Goal: Complete application form: Complete application form

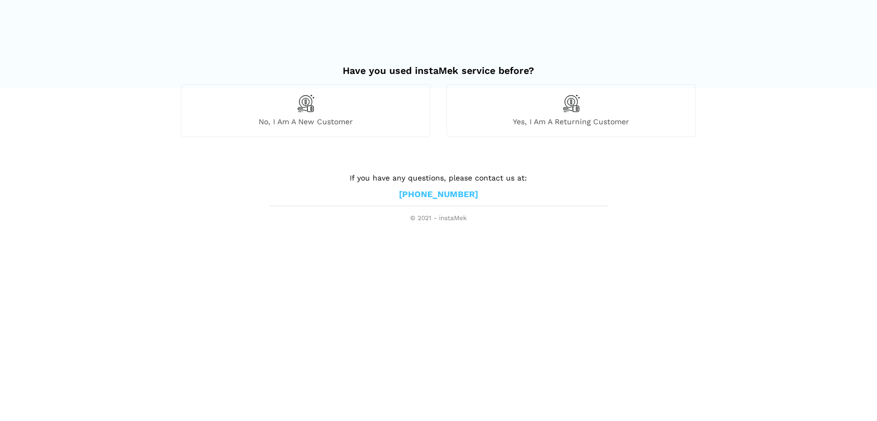
click at [308, 106] on img at bounding box center [306, 103] width 18 height 18
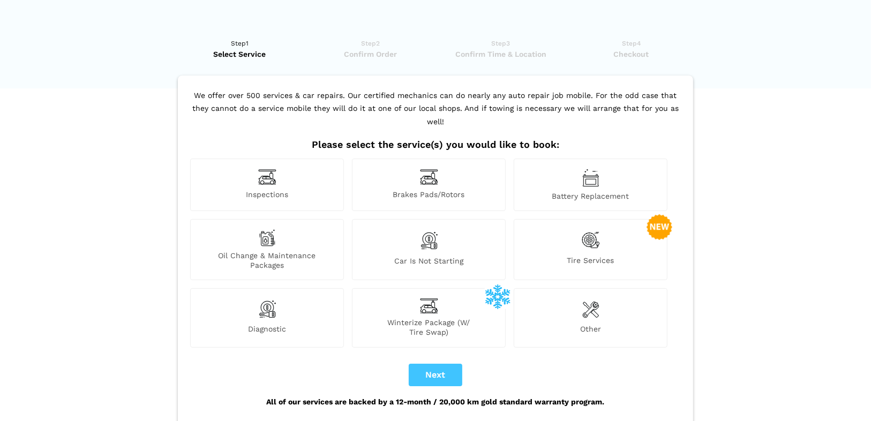
click at [267, 190] on span "Inspections" at bounding box center [267, 195] width 153 height 11
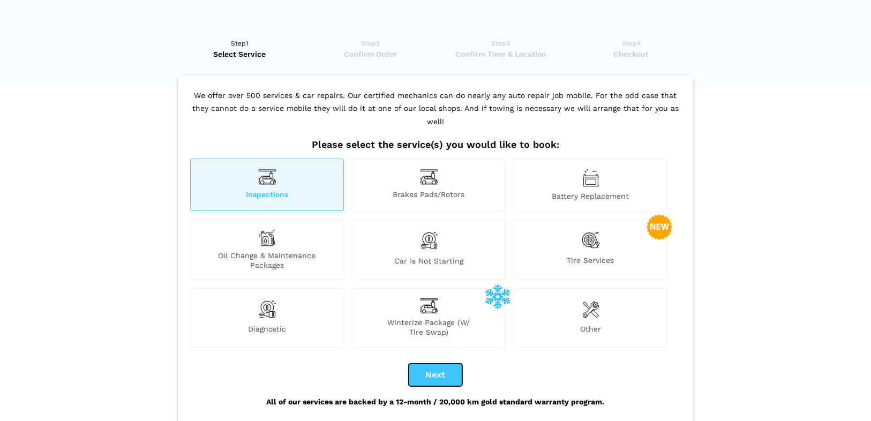
click at [455, 364] on button "Next" at bounding box center [436, 375] width 54 height 22
checkbox input "true"
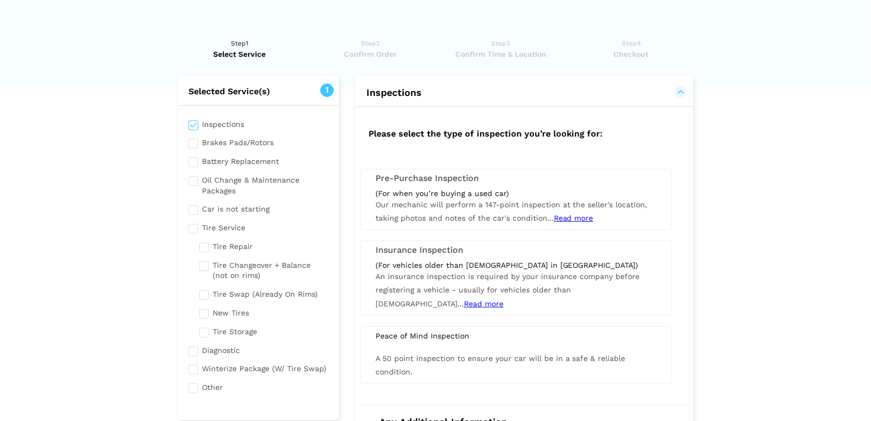
click at [578, 217] on span "Read more" at bounding box center [574, 218] width 40 height 9
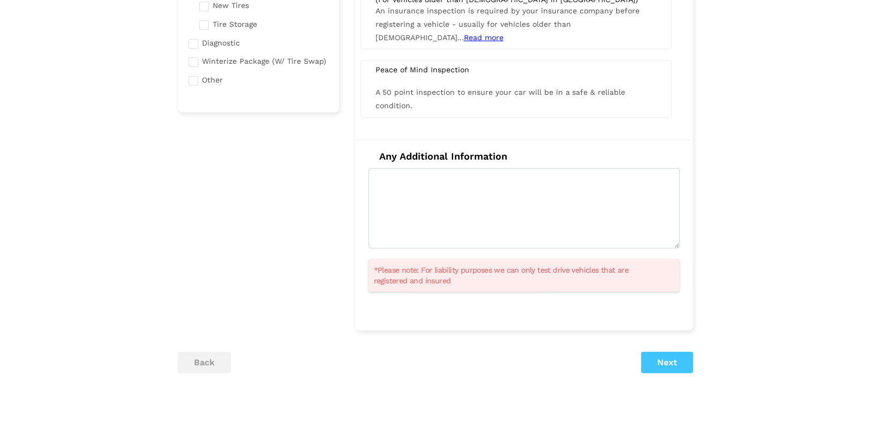
scroll to position [381, 0]
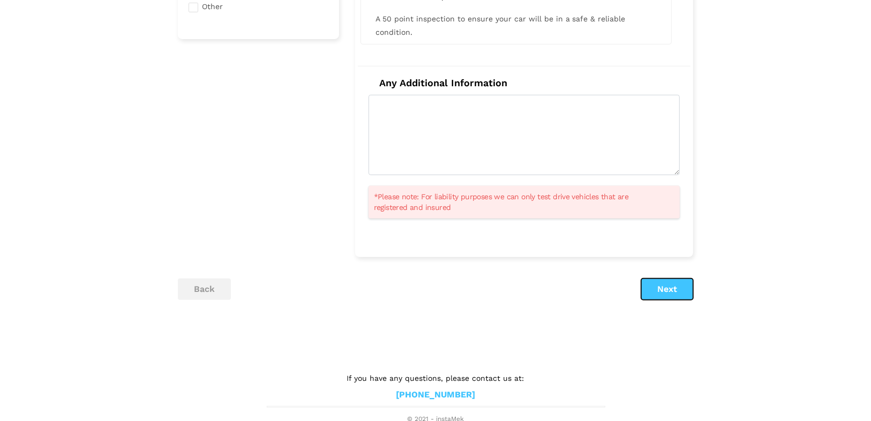
click at [665, 283] on button "Next" at bounding box center [667, 289] width 52 height 21
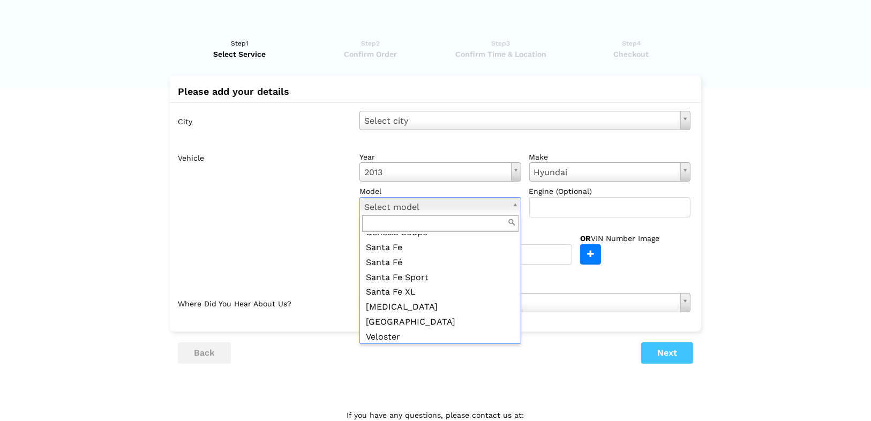
scroll to position [146, 0]
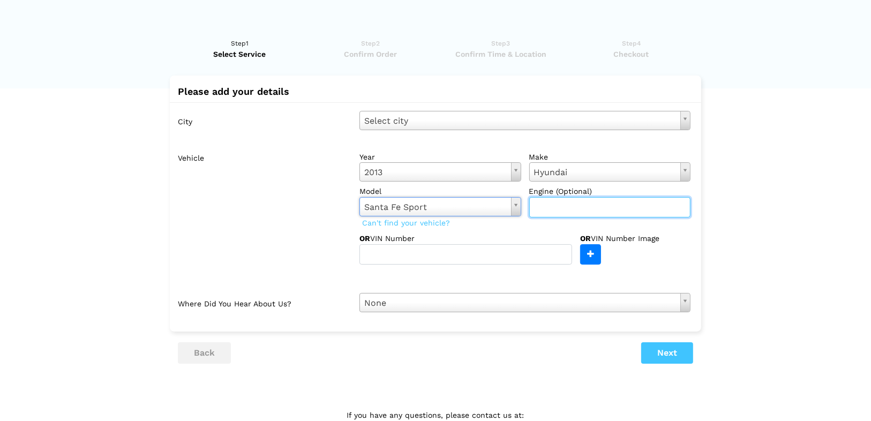
click at [545, 212] on input "text" at bounding box center [610, 207] width 162 height 20
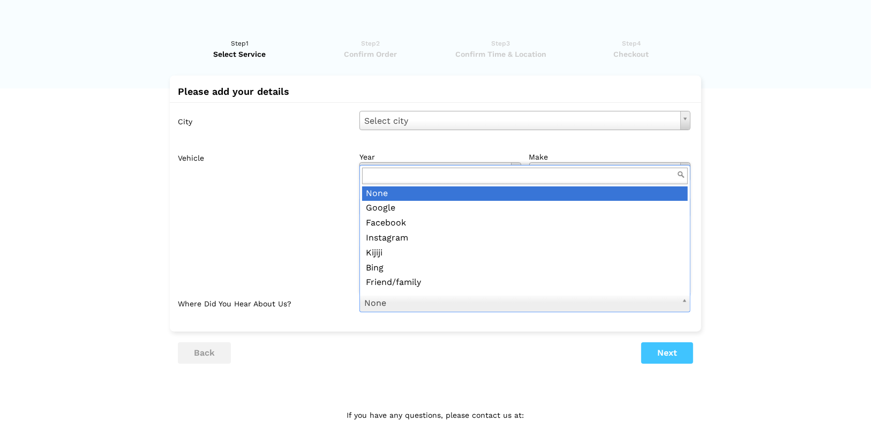
scroll to position [12, 0]
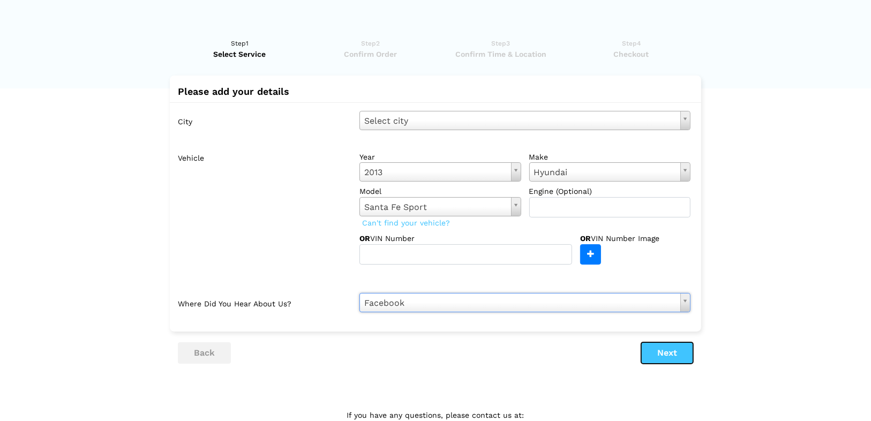
click at [657, 352] on button "Next" at bounding box center [667, 352] width 52 height 21
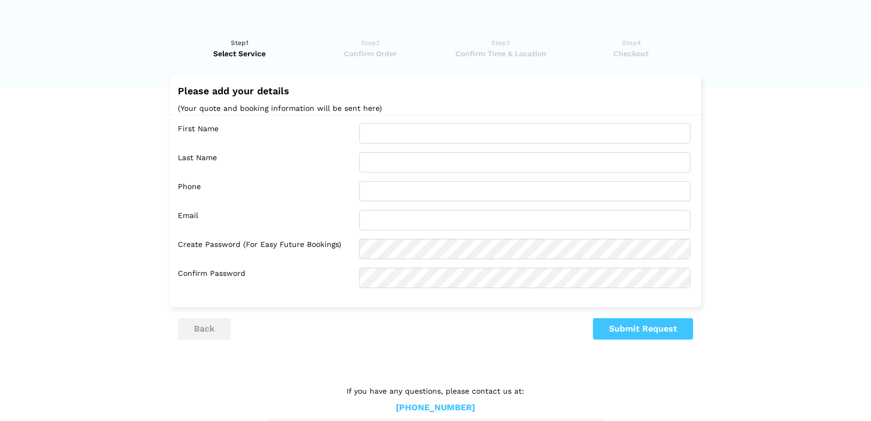
scroll to position [0, 0]
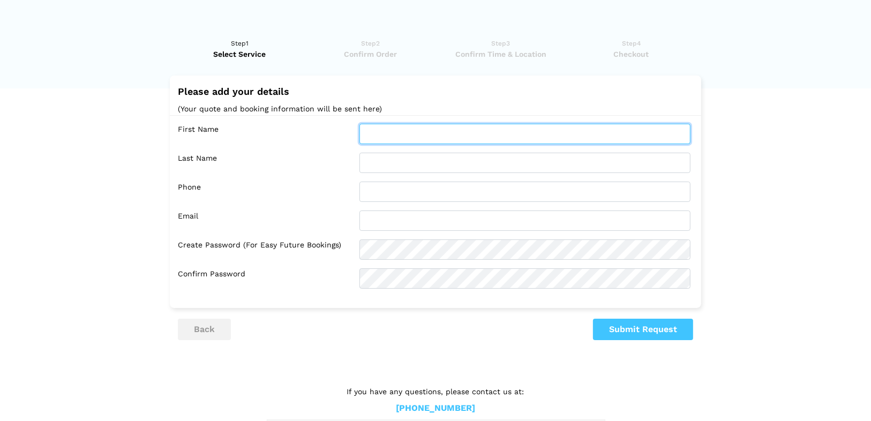
click at [405, 127] on input "text" at bounding box center [524, 134] width 331 height 20
type input "[PERSON_NAME]"
type input "[DEMOGRAPHIC_DATA]"
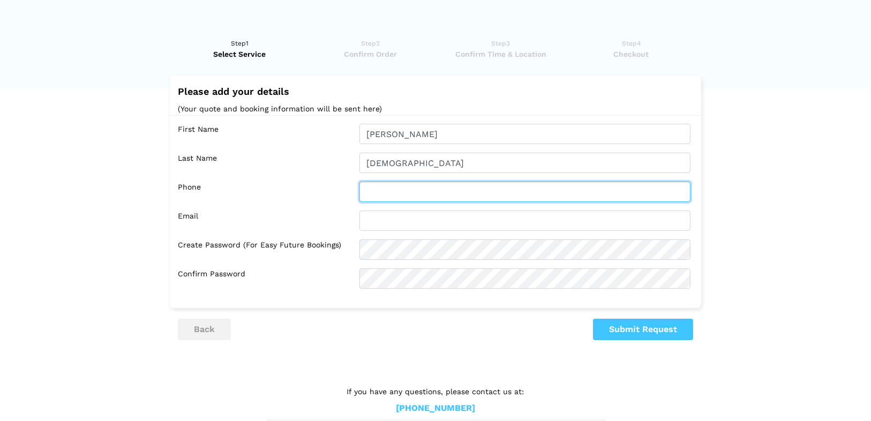
type input "4033713999"
type input "[EMAIL_ADDRESS][DOMAIN_NAME]"
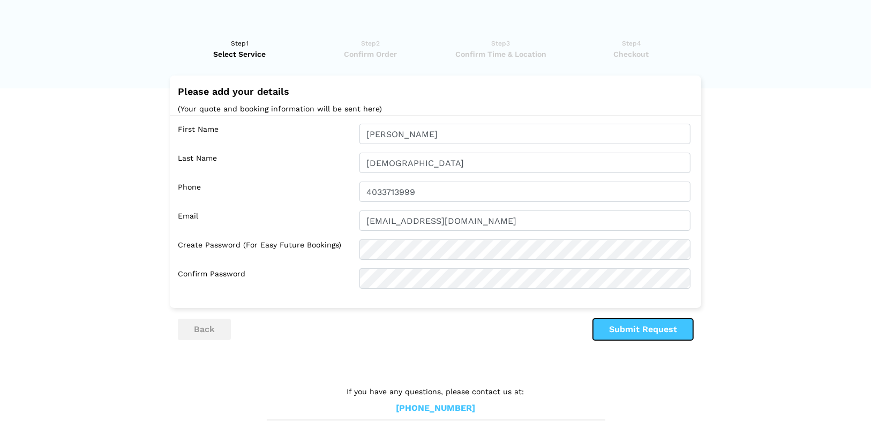
click at [624, 335] on button "Submit Request" at bounding box center [643, 329] width 100 height 21
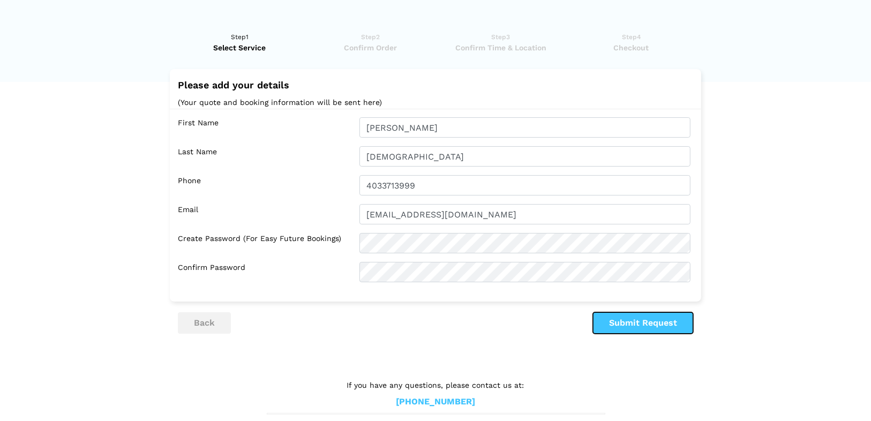
scroll to position [15, 0]
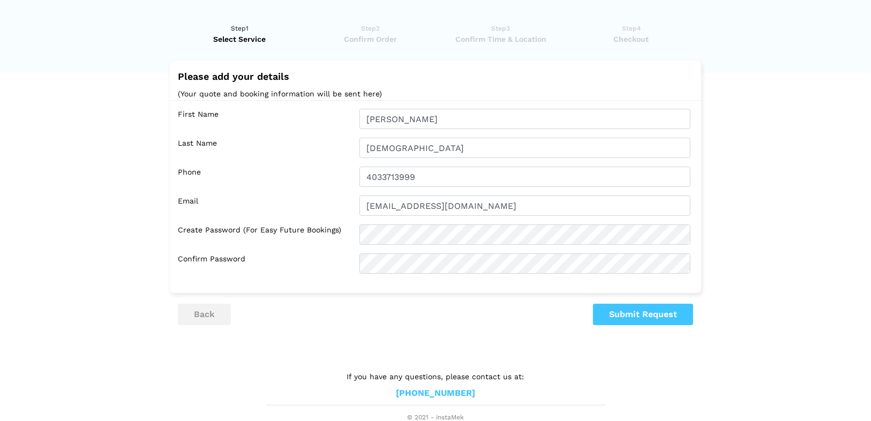
drag, startPoint x: 376, startPoint y: 88, endPoint x: 392, endPoint y: 90, distance: 16.7
click at [376, 88] on p "(Your quote and booking information will be sent here)" at bounding box center [435, 93] width 515 height 13
click at [624, 312] on button "Submit Request" at bounding box center [643, 314] width 100 height 21
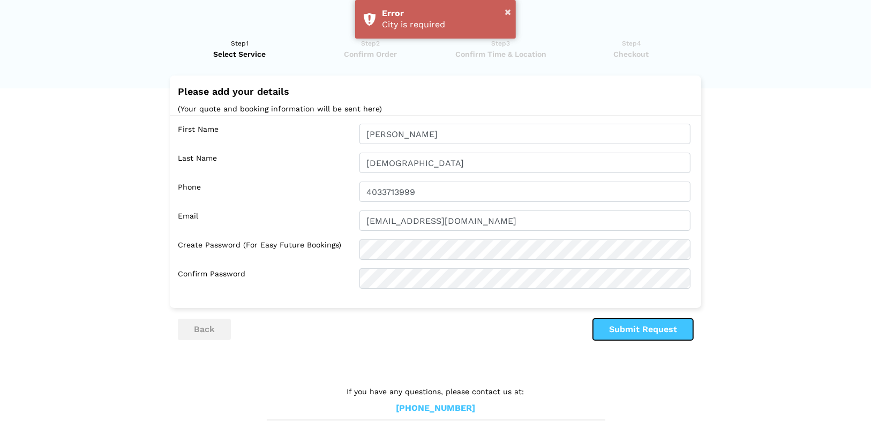
scroll to position [0, 0]
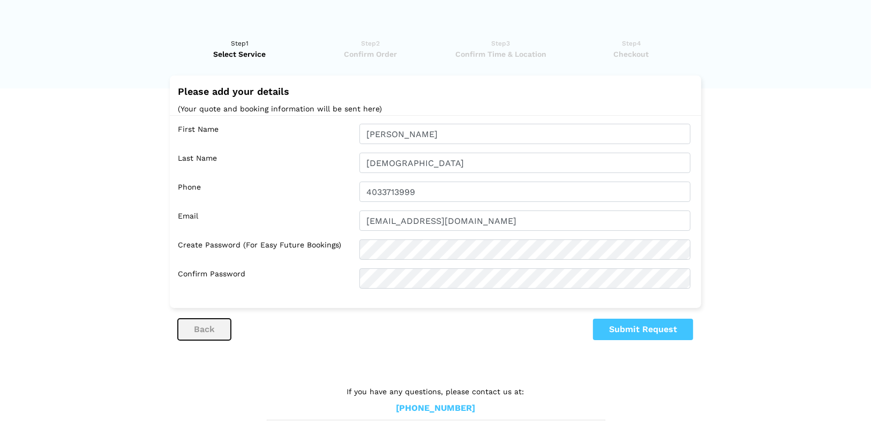
click at [205, 335] on button "back" at bounding box center [204, 329] width 53 height 21
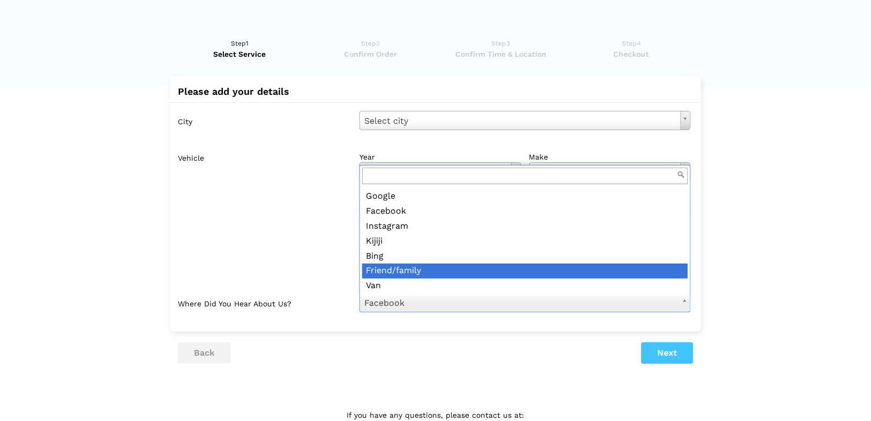
scroll to position [12, 0]
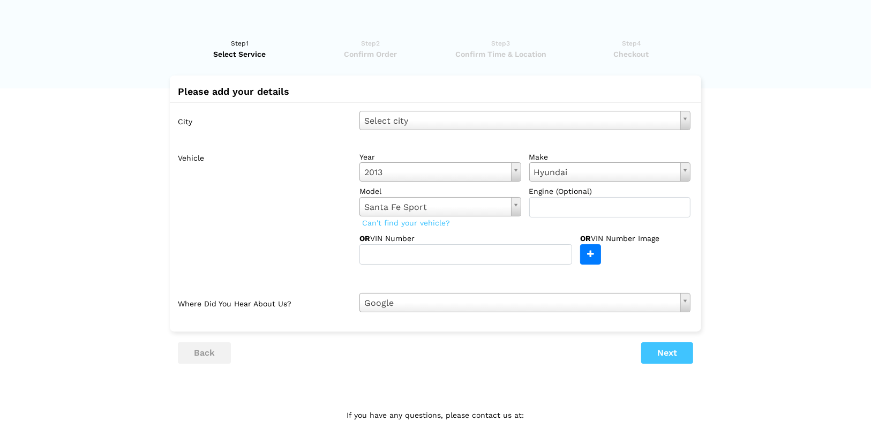
click at [508, 135] on div "City Select city Select city [GEOGRAPHIC_DATA] - [GEOGRAPHIC_DATA] [GEOGRAPHIC_…" at bounding box center [435, 211] width 531 height 219
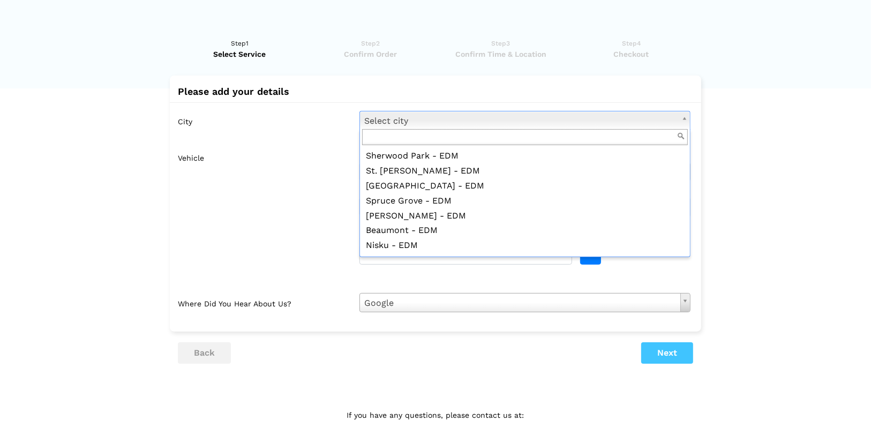
scroll to position [343, 0]
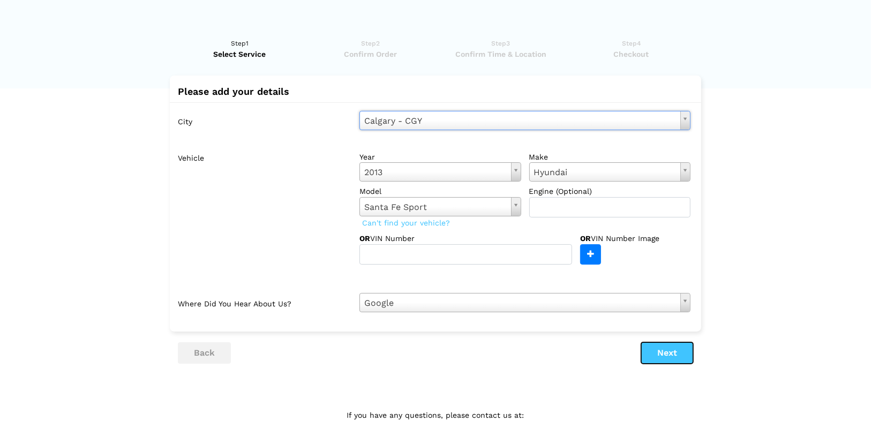
click at [660, 348] on button "Next" at bounding box center [667, 352] width 52 height 21
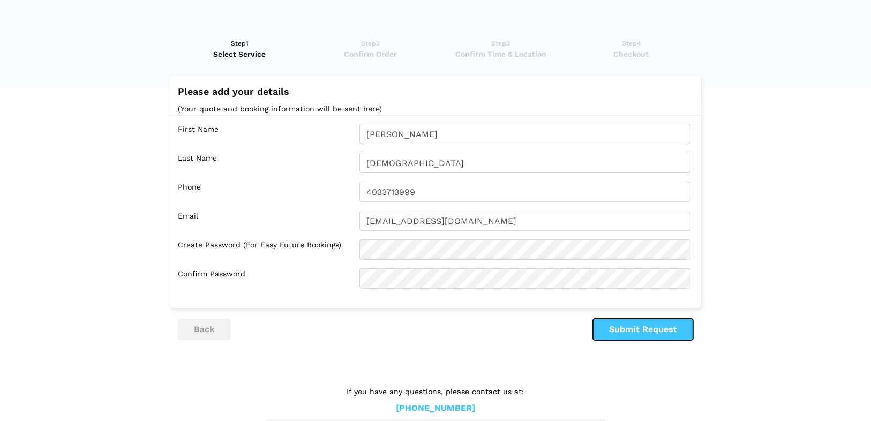
click at [605, 327] on button "Submit Request" at bounding box center [643, 329] width 100 height 21
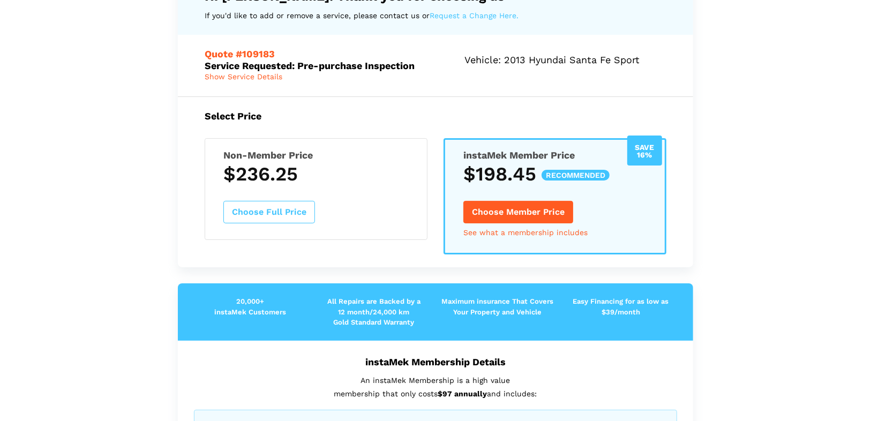
scroll to position [0, 0]
